Goal: Navigation & Orientation: Find specific page/section

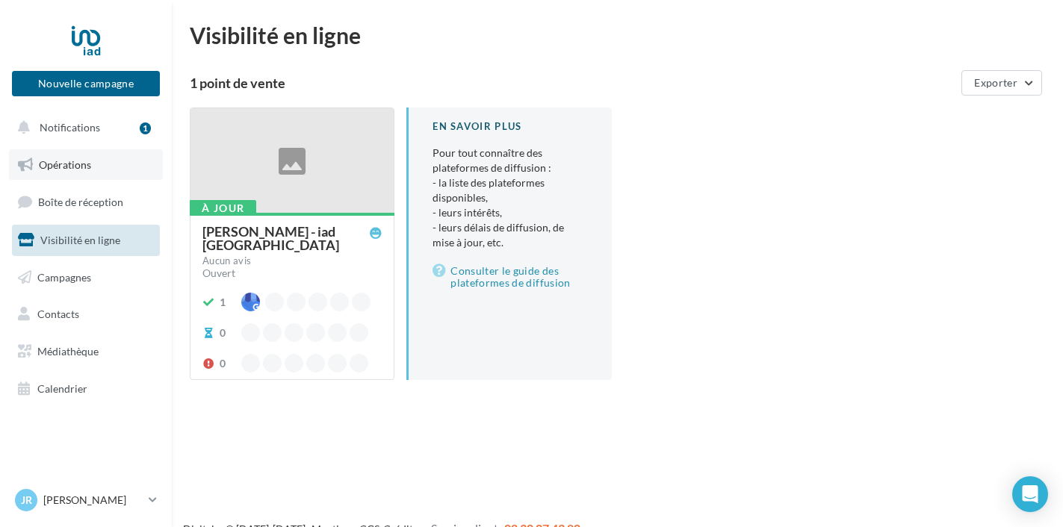
click at [85, 162] on span "Opérations" at bounding box center [65, 164] width 52 height 13
